Goal: Information Seeking & Learning: Check status

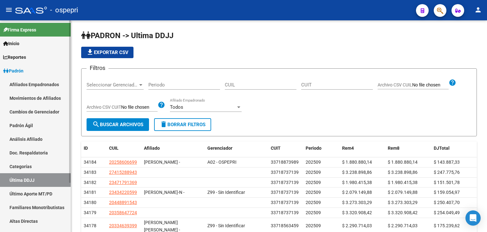
click at [63, 116] on link "Cambios de Gerenciador" at bounding box center [35, 112] width 71 height 14
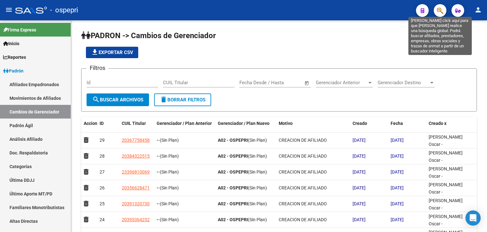
click at [437, 6] on span "button" at bounding box center [440, 10] width 6 height 13
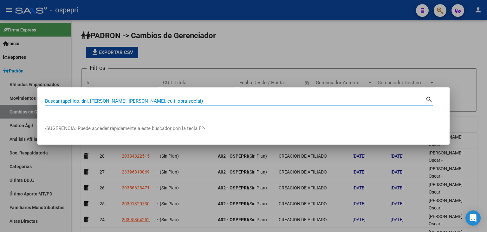
paste input "25860669"
type input "25860669"
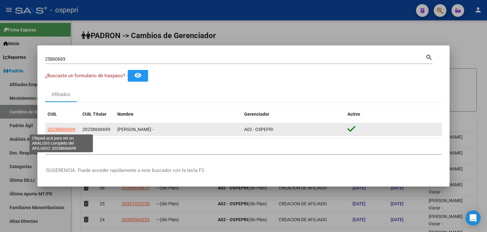
click at [70, 132] on span "20258606699" at bounding box center [62, 129] width 28 height 5
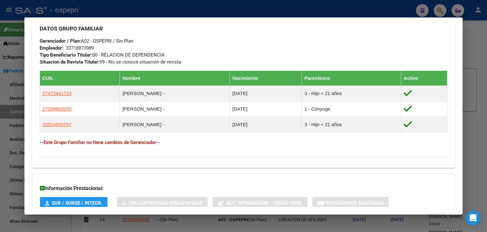
scroll to position [354, 0]
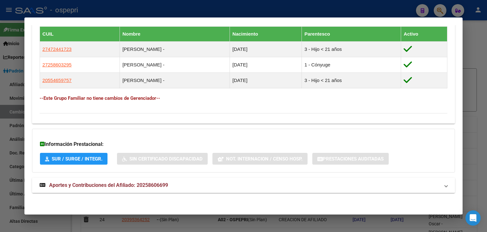
click at [76, 189] on mat-expansion-panel-header "Aportes y Contribuciones del Afiliado: 20258606699" at bounding box center [243, 184] width 423 height 15
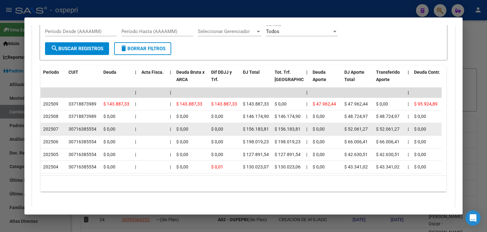
scroll to position [613, 0]
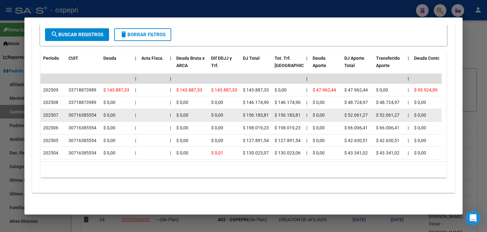
click at [84, 111] on div "30716385554" at bounding box center [83, 114] width 28 height 7
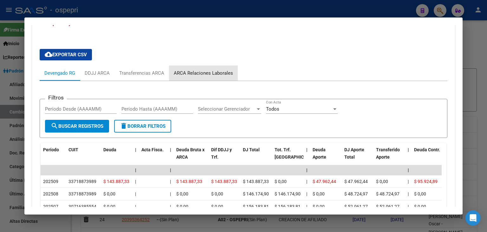
drag, startPoint x: 223, startPoint y: 74, endPoint x: 221, endPoint y: 76, distance: 3.6
click at [223, 74] on div "ARCA Relaciones Laborales" at bounding box center [203, 72] width 59 height 7
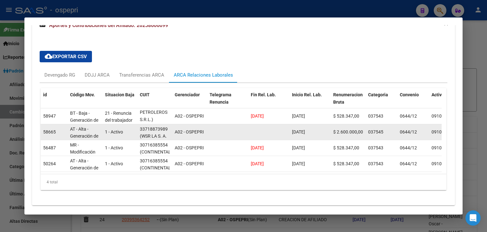
scroll to position [501, 0]
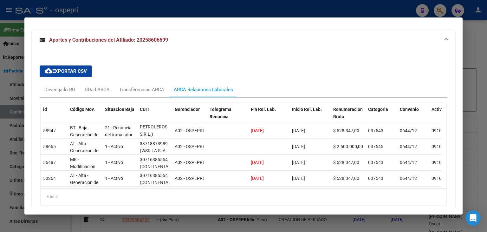
click at [290, 3] on div at bounding box center [243, 116] width 487 height 232
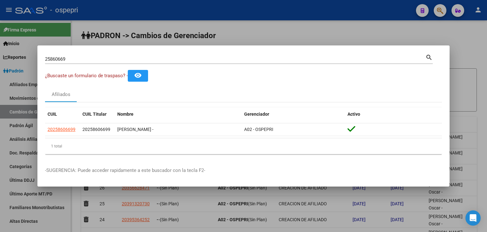
click at [439, 9] on div at bounding box center [243, 116] width 487 height 232
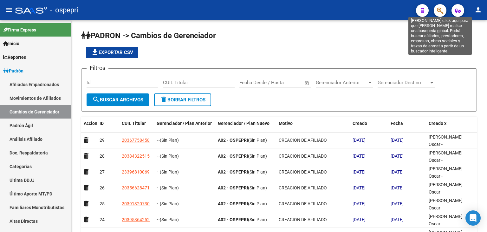
click at [438, 8] on icon "button" at bounding box center [440, 10] width 6 height 7
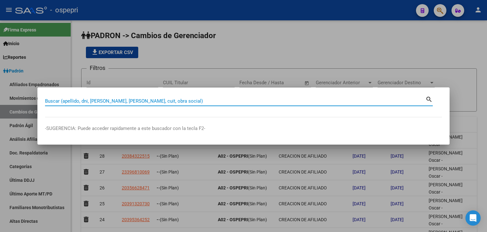
paste input "92804266"
type input "92804266"
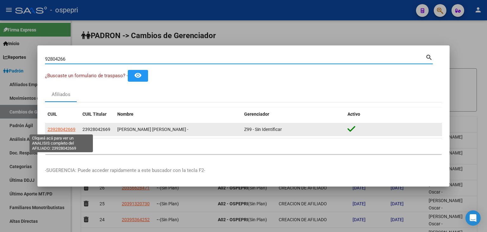
click at [60, 129] on span "23928042669" at bounding box center [62, 129] width 28 height 5
type textarea "23928042669"
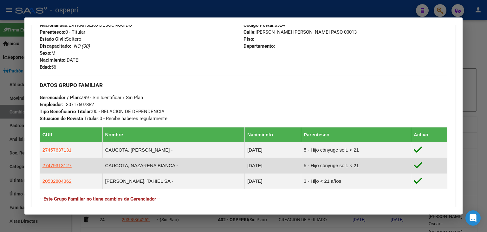
scroll to position [354, 0]
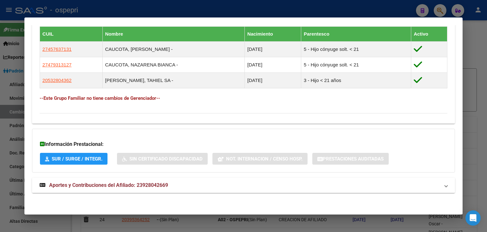
click at [131, 184] on span "Aportes y Contribuciones del Afiliado: 23928042669" at bounding box center [108, 185] width 119 height 6
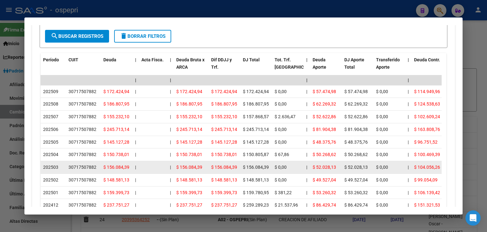
scroll to position [576, 0]
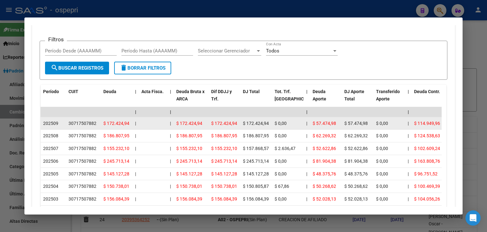
click at [82, 124] on div "30717507882" at bounding box center [83, 123] width 28 height 7
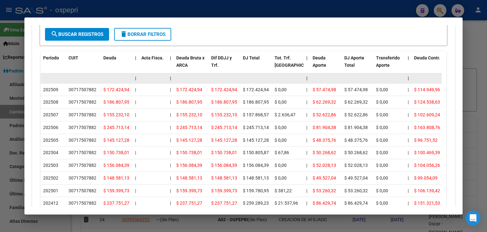
scroll to position [600, 0]
